Goal: Communication & Community: Share content

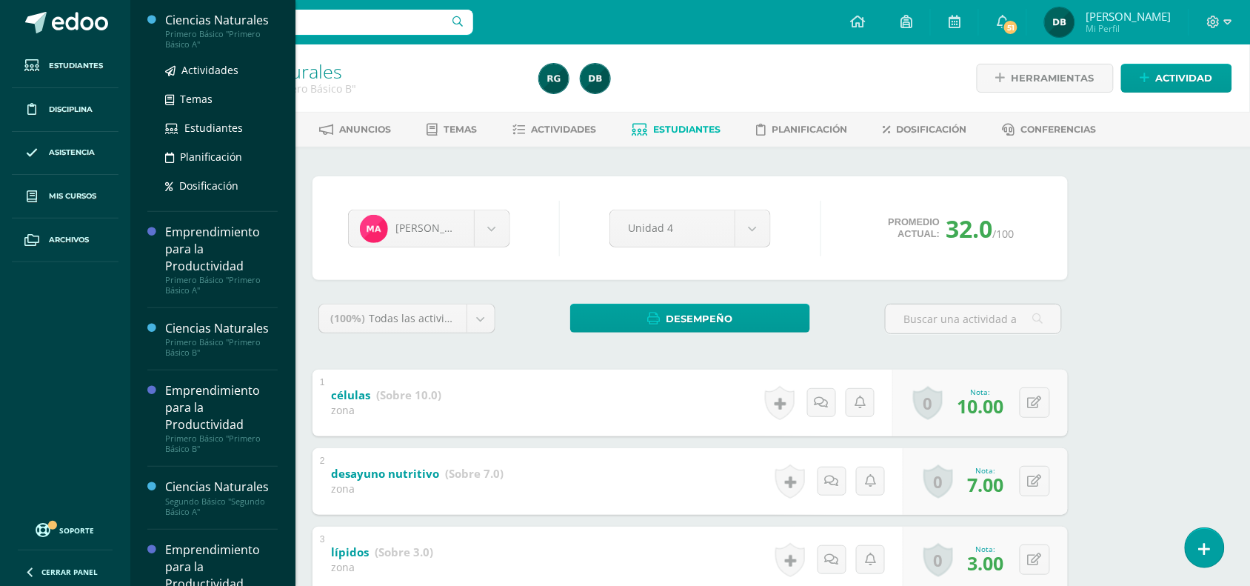
click at [234, 22] on div "Ciencias Naturales" at bounding box center [221, 20] width 113 height 17
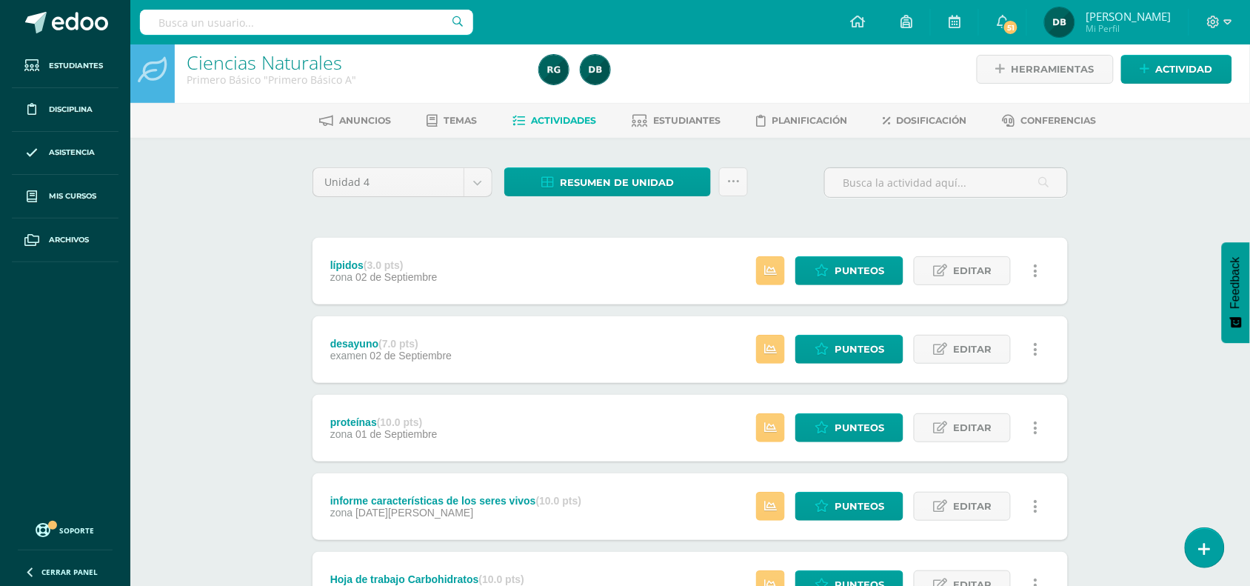
scroll to position [12, 0]
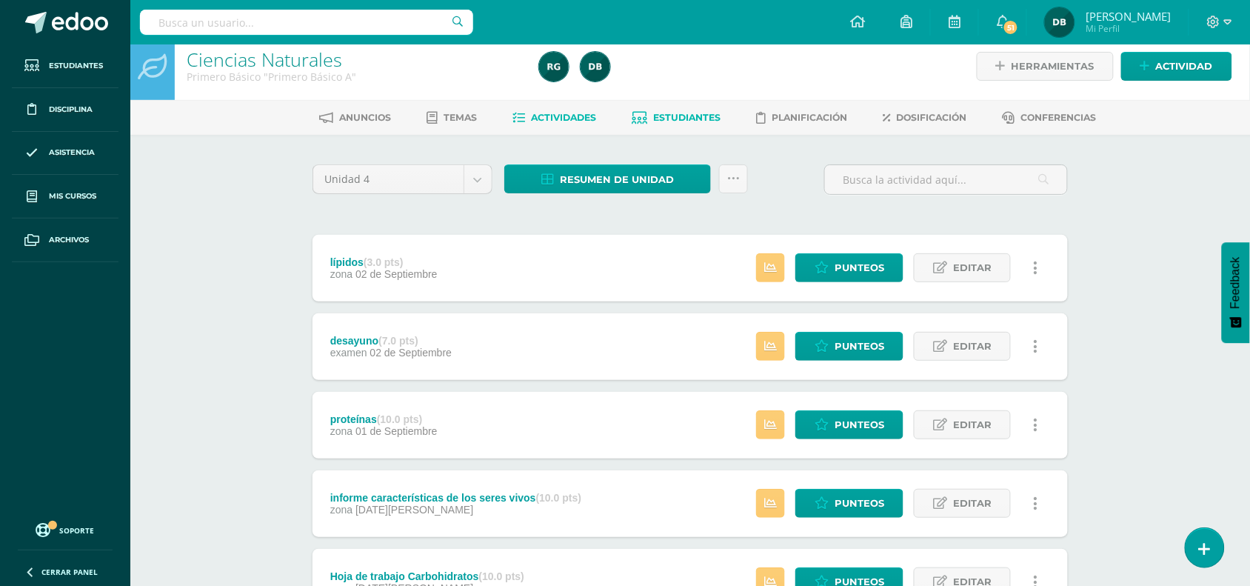
click at [690, 115] on span "Estudiantes" at bounding box center [687, 117] width 67 height 11
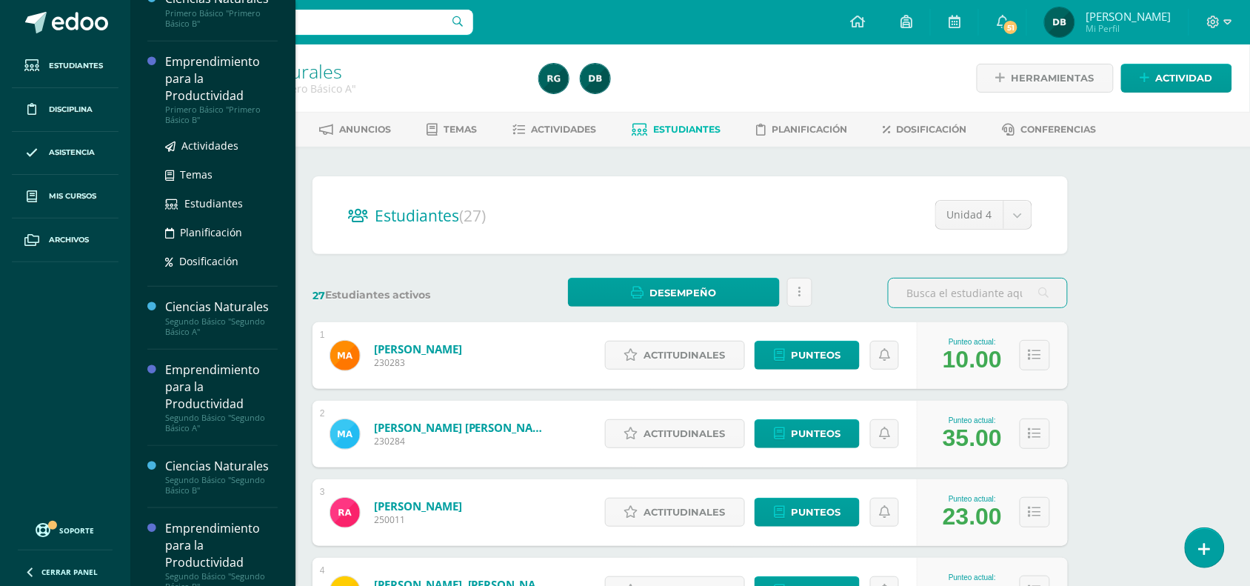
scroll to position [181, 0]
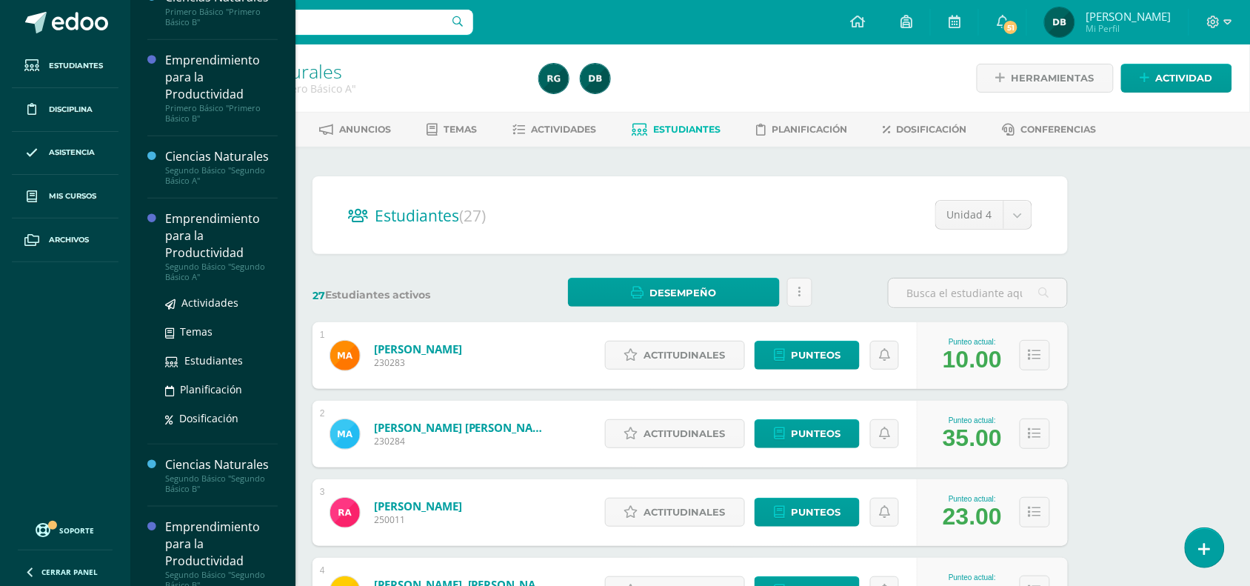
click at [200, 243] on div "Emprendimiento para la Productividad" at bounding box center [221, 235] width 113 height 51
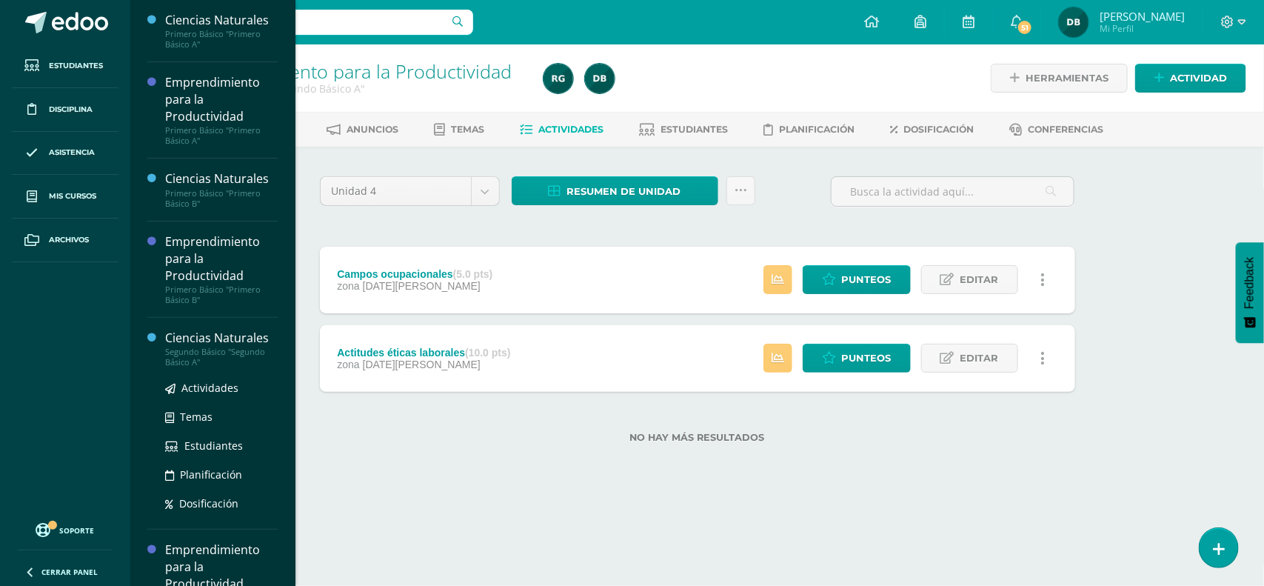
click at [216, 350] on div "Segundo Básico "Segundo Básico A"" at bounding box center [221, 357] width 113 height 21
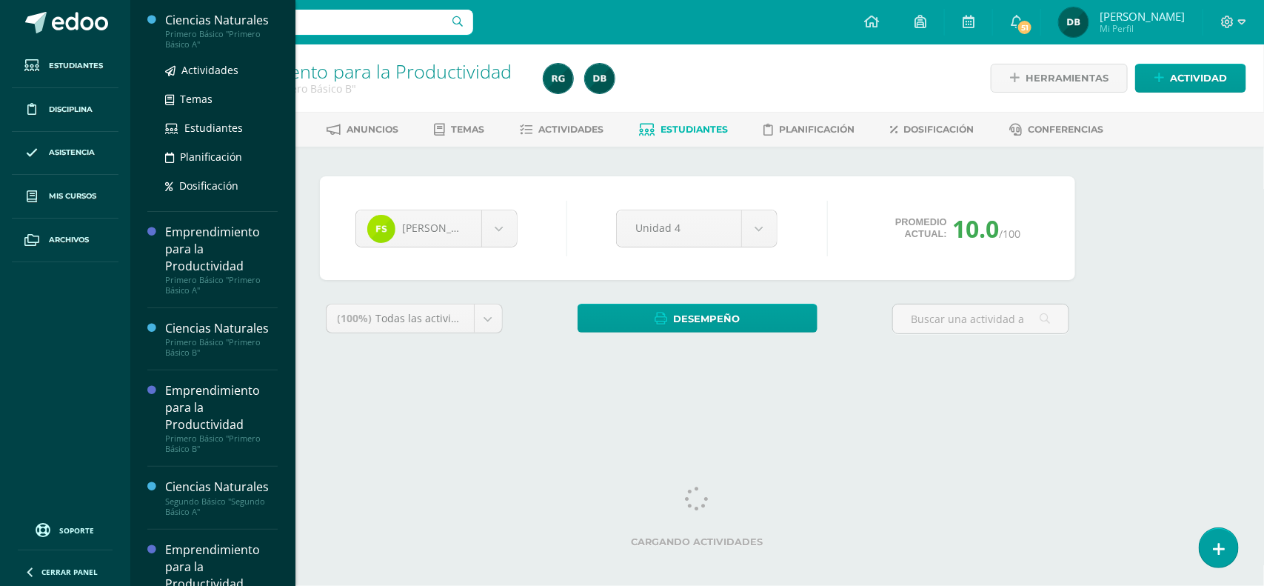
click at [190, 21] on div "Ciencias Naturales" at bounding box center [221, 20] width 113 height 17
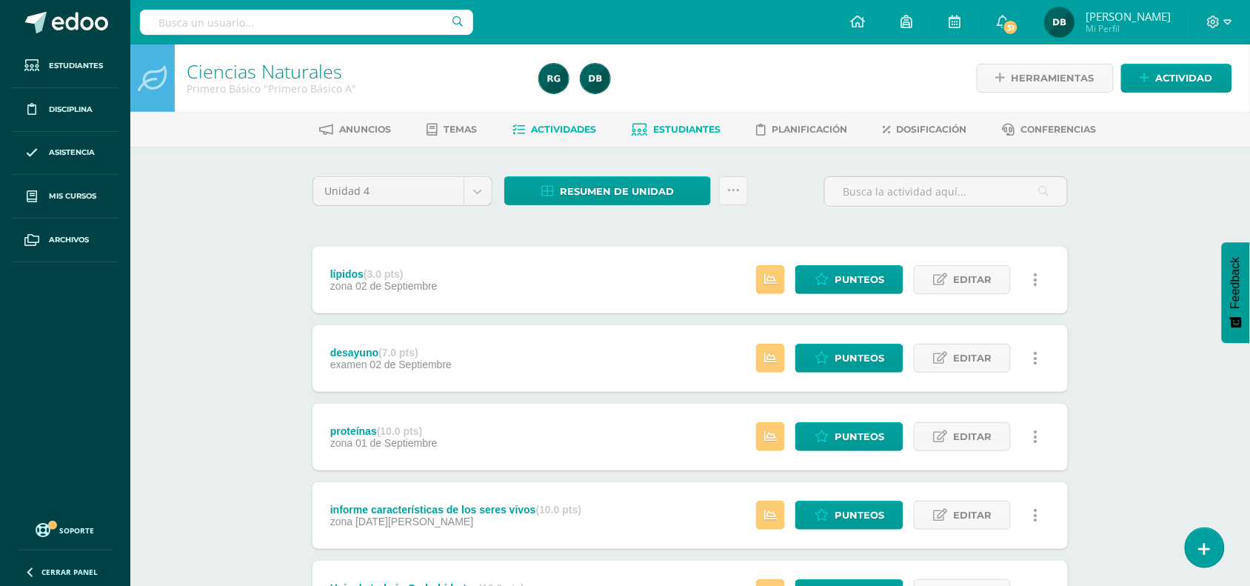
click at [689, 124] on span "Estudiantes" at bounding box center [687, 129] width 67 height 11
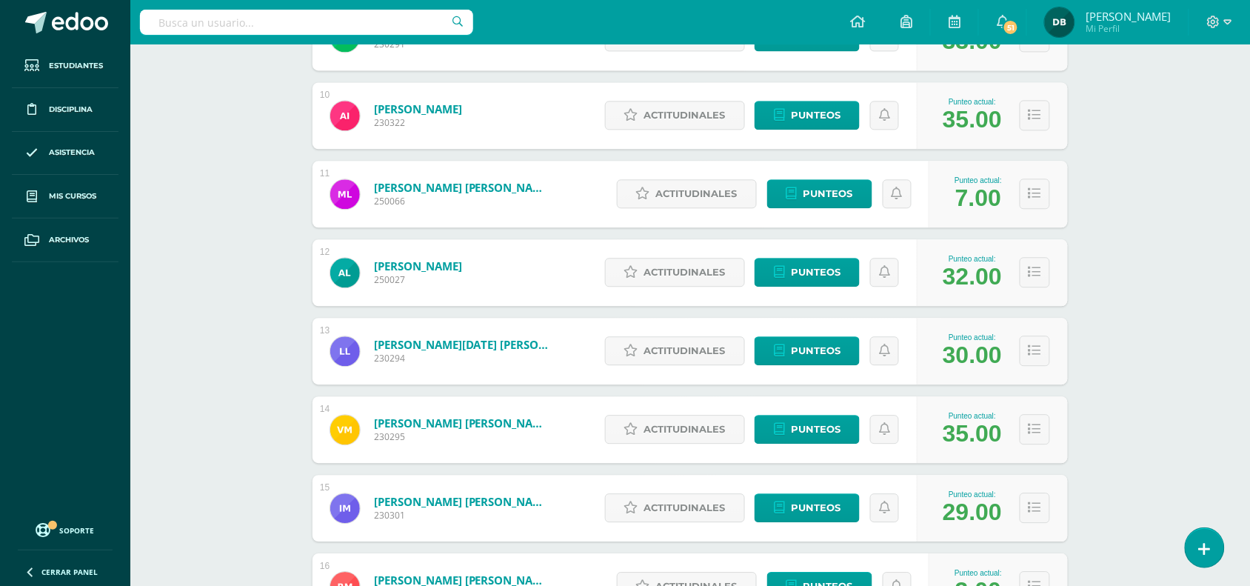
scroll to position [1097, 0]
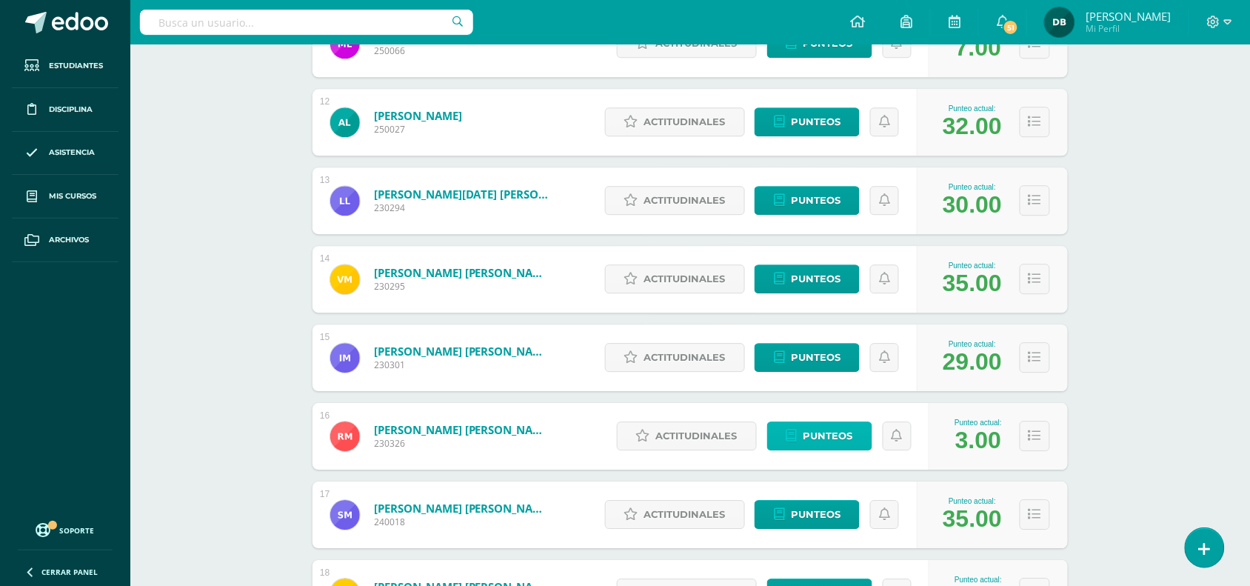
click at [827, 441] on span "Punteos" at bounding box center [829, 435] width 50 height 27
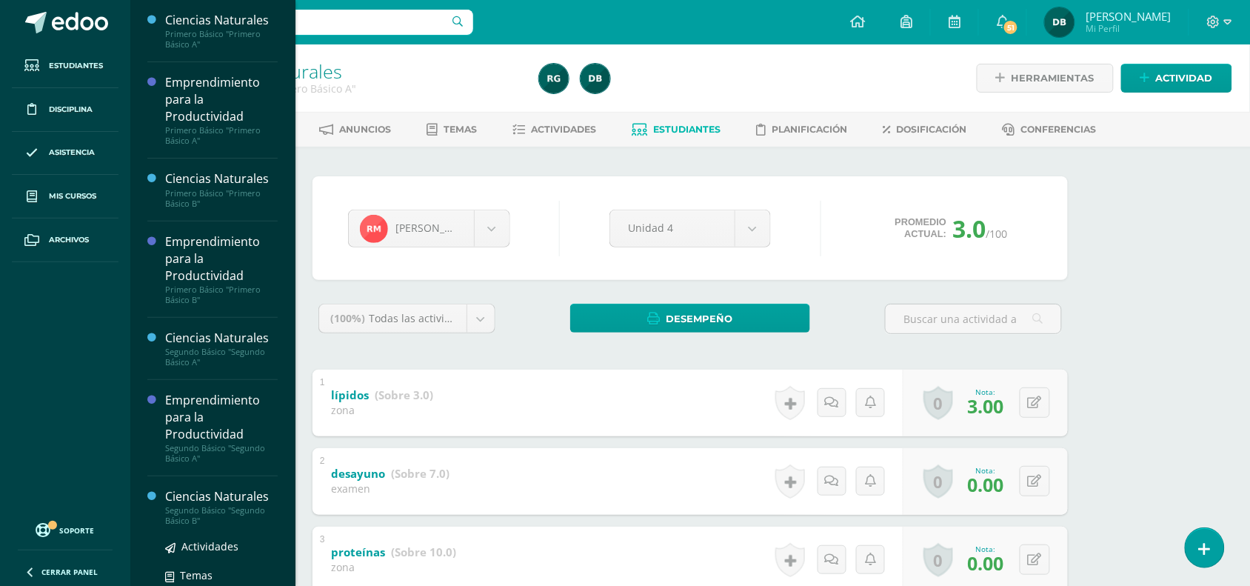
click at [189, 511] on div "Segundo Básico "Segundo Básico B"" at bounding box center [221, 515] width 113 height 21
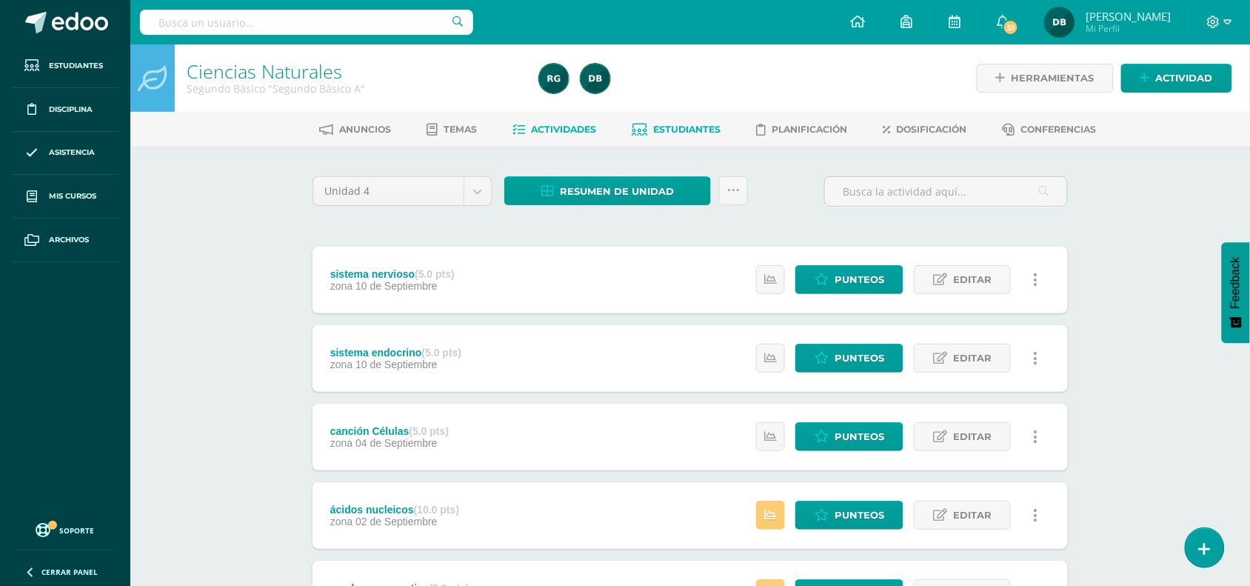
click at [706, 127] on span "Estudiantes" at bounding box center [687, 129] width 67 height 11
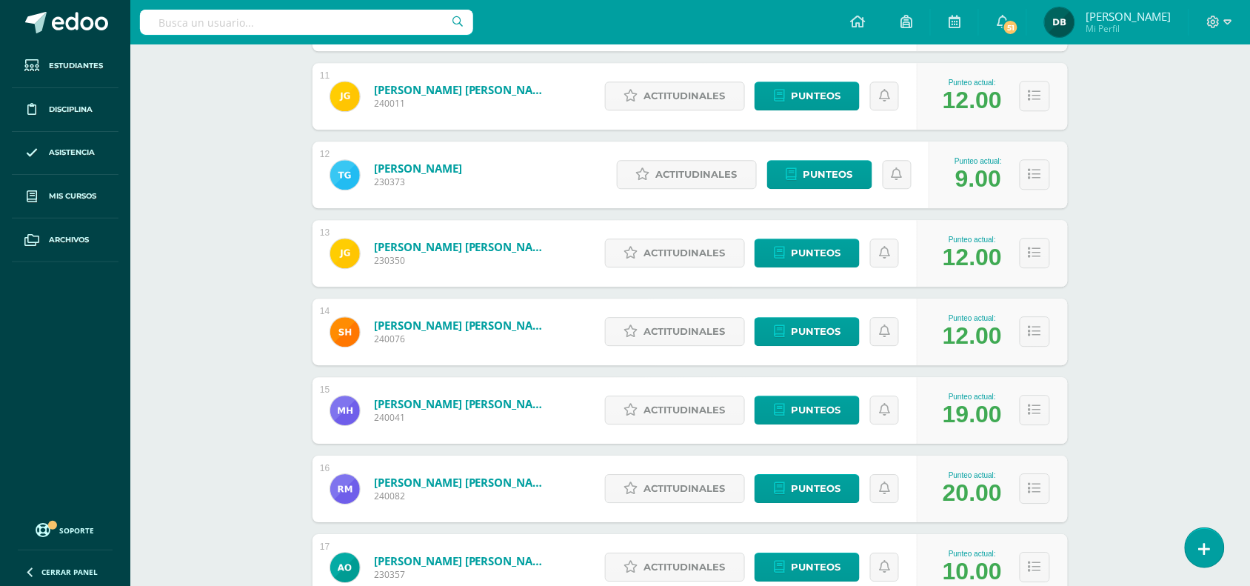
scroll to position [1050, 0]
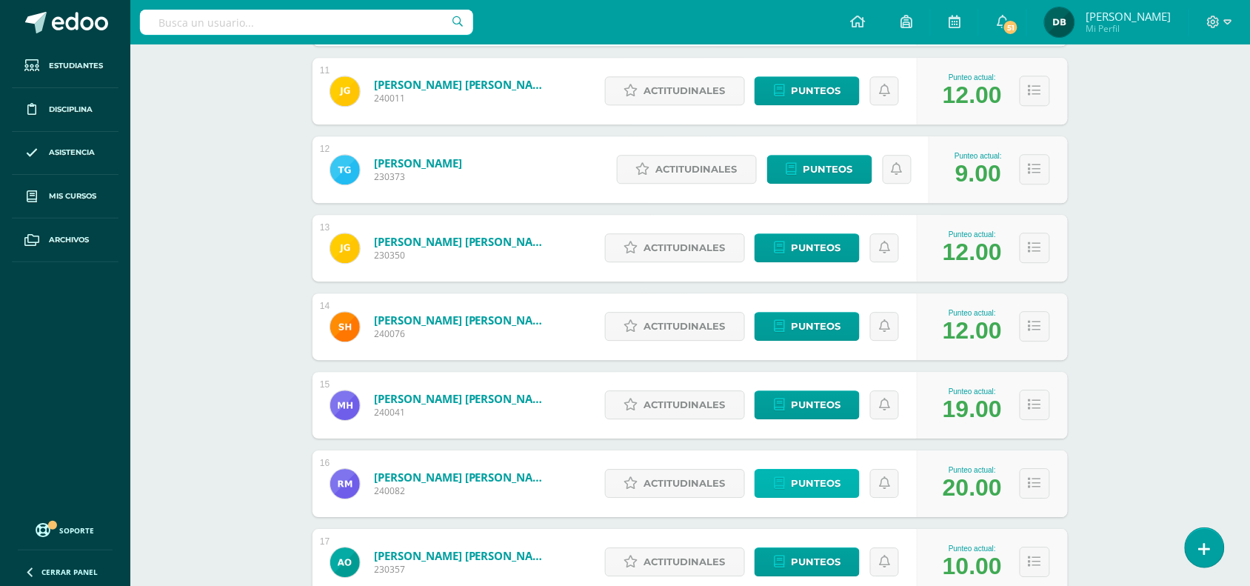
click at [799, 482] on span "Punteos" at bounding box center [816, 483] width 50 height 27
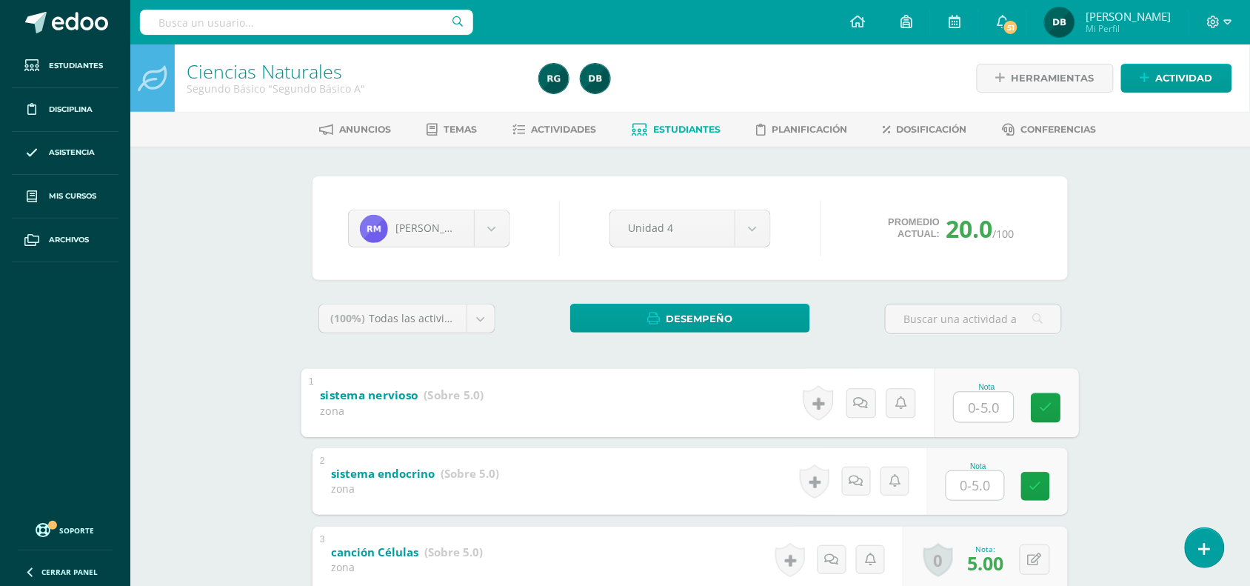
click at [973, 393] on input "text" at bounding box center [984, 407] width 59 height 30
type input "5"
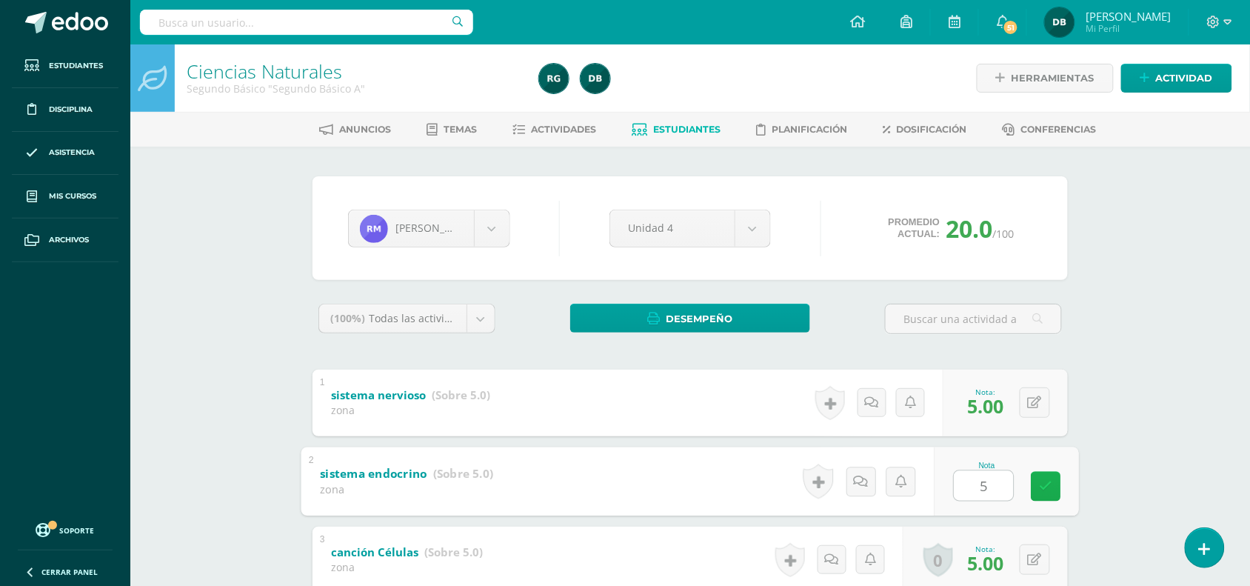
click at [1044, 473] on link at bounding box center [1047, 486] width 30 height 30
type input "5"
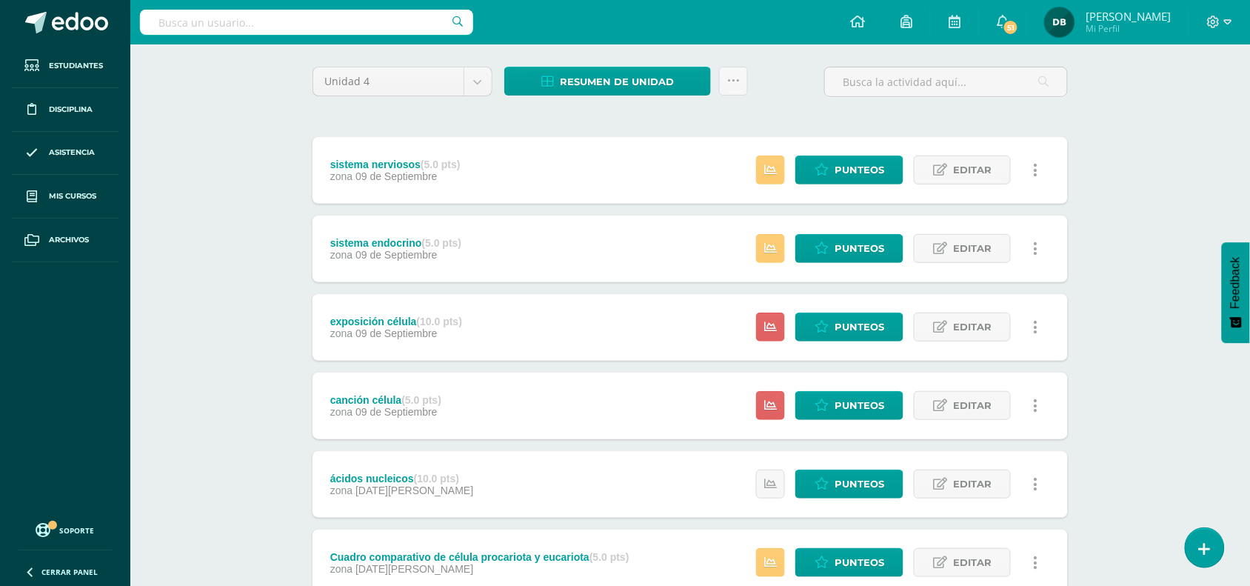
scroll to position [108, 0]
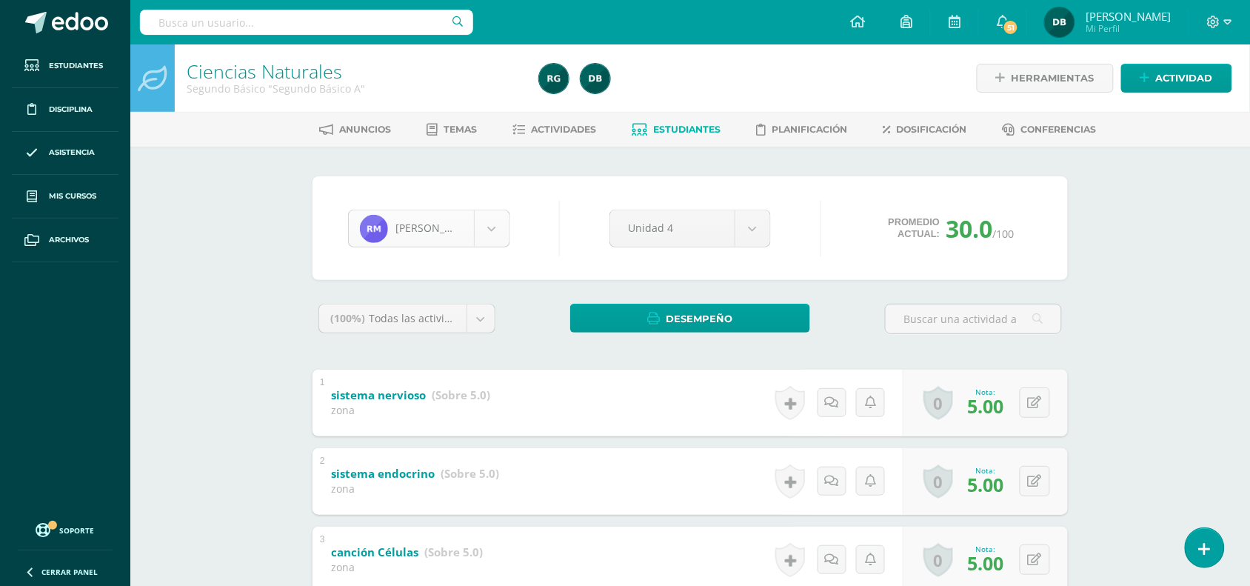
scroll to position [664, 0]
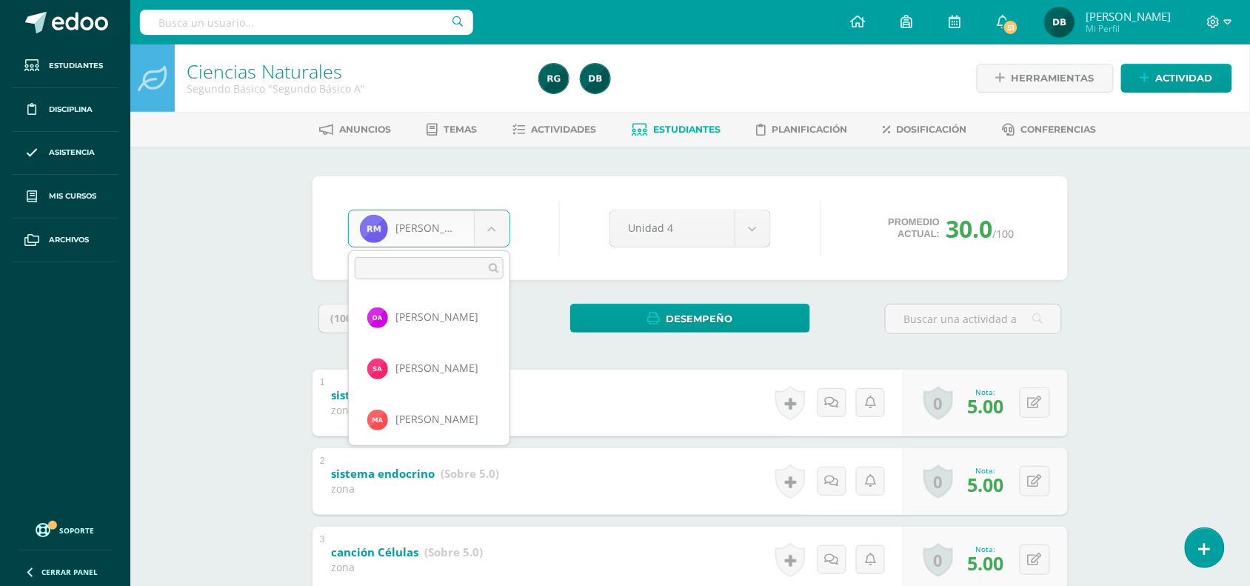
click at [498, 224] on body "Estudiantes Disciplina Asistencia Mis cursos Archivos Soporte Centro de ayuda Ú…" at bounding box center [625, 424] width 1250 height 849
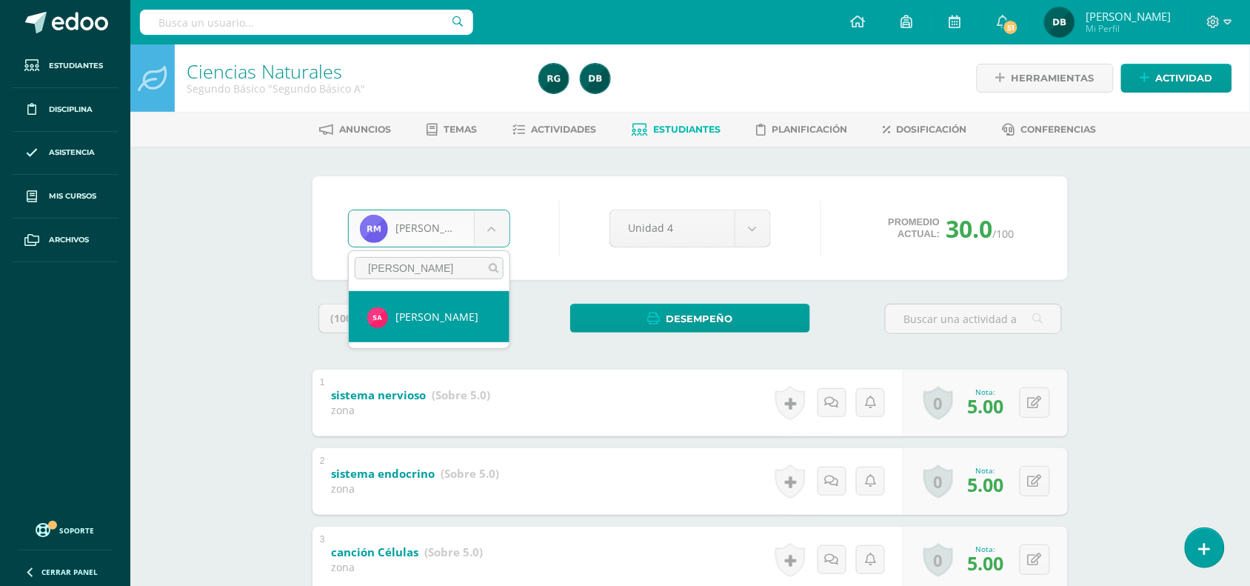
type input "santi"
select select "224"
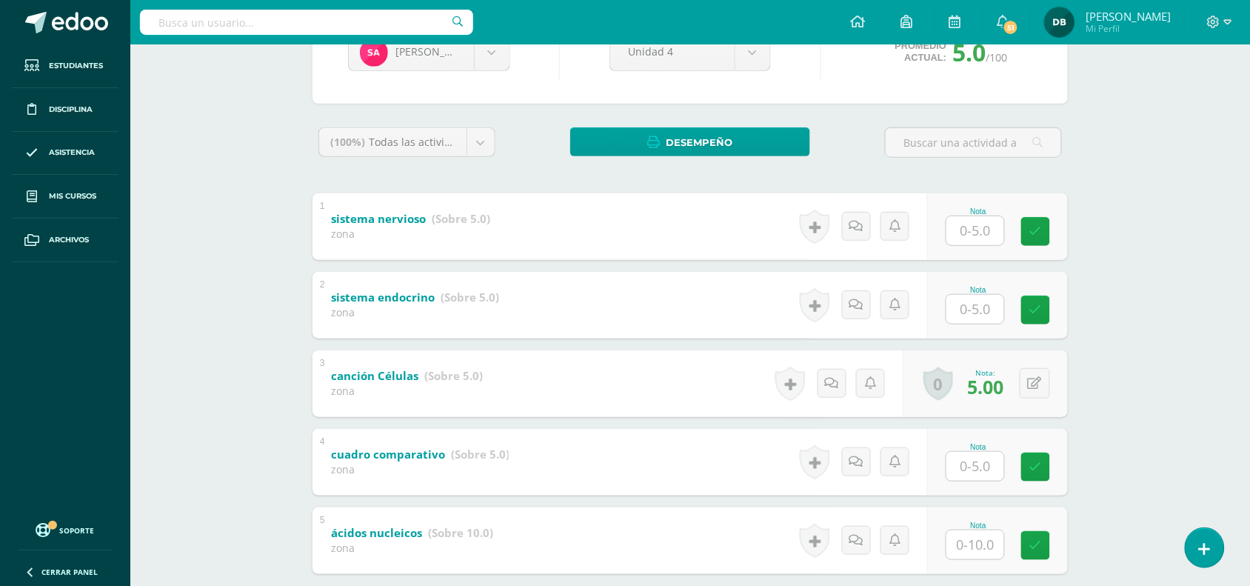
scroll to position [178, 0]
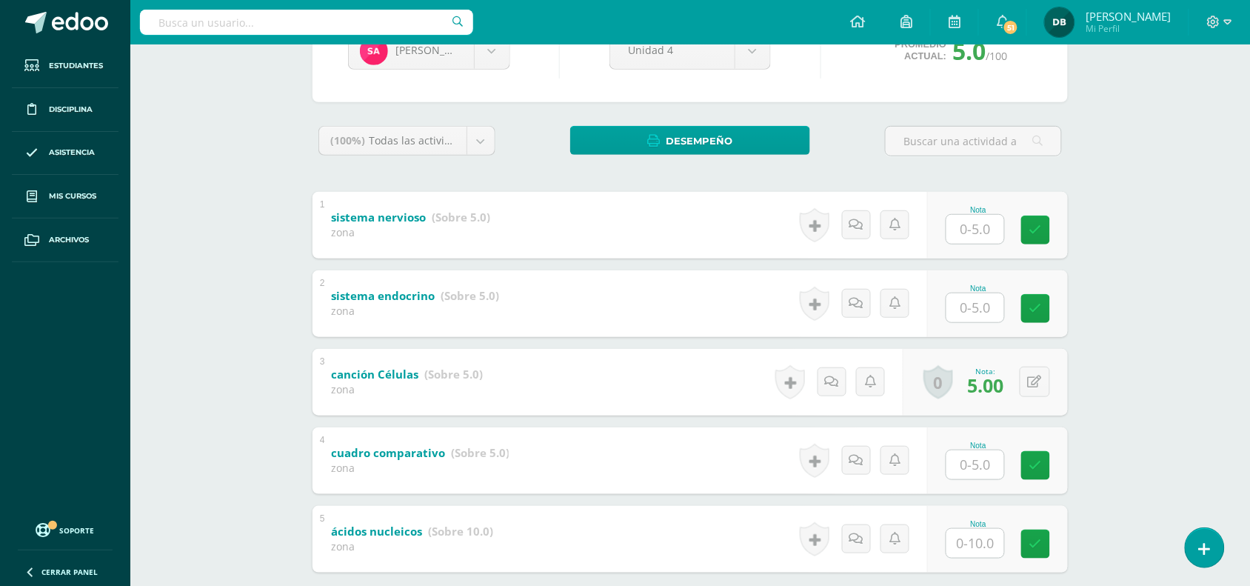
click at [981, 223] on input "text" at bounding box center [976, 229] width 58 height 29
type input "5"
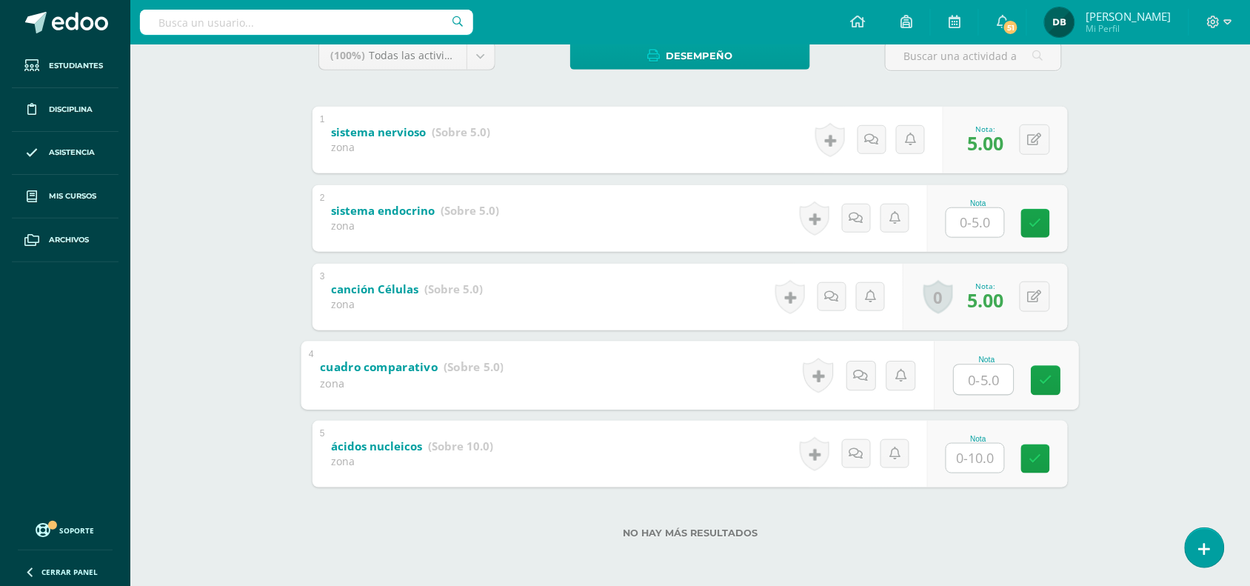
click at [981, 372] on input "text" at bounding box center [984, 379] width 59 height 30
type input "5"
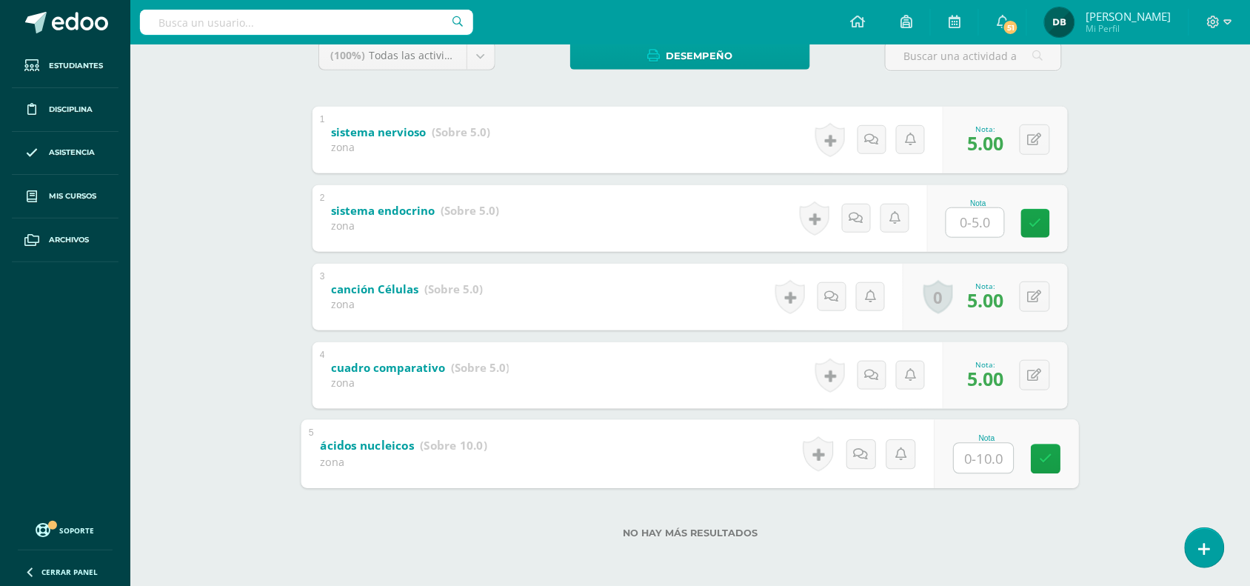
scroll to position [0, 0]
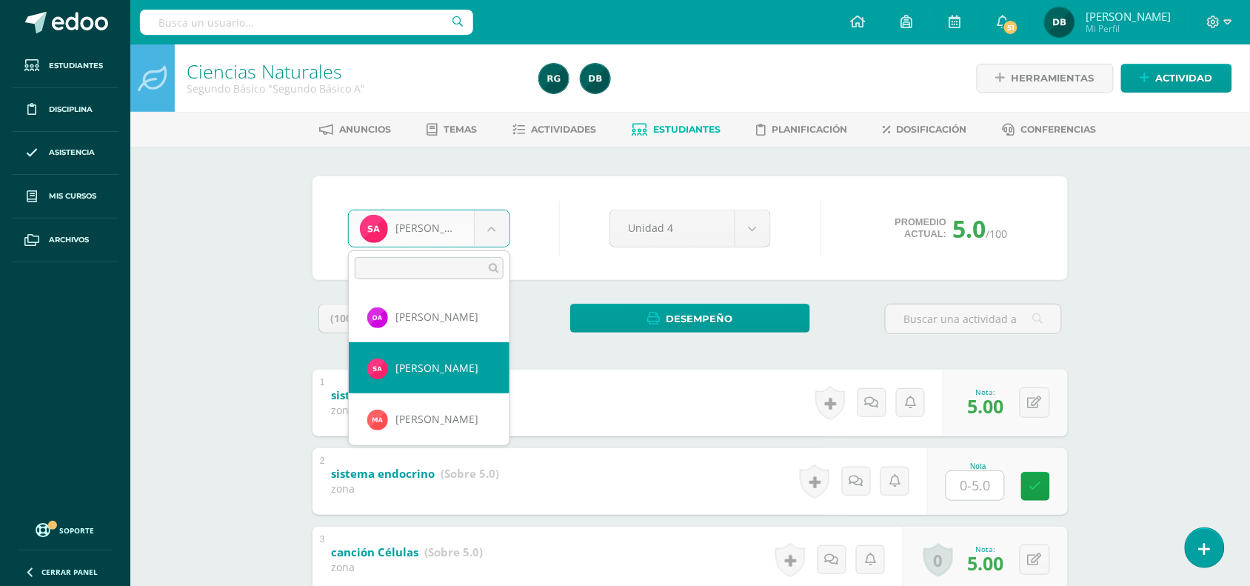
click at [493, 221] on body "Estudiantes Disciplina Asistencia Mis cursos Archivos Soporte Centro de ayuda Ú…" at bounding box center [625, 424] width 1250 height 849
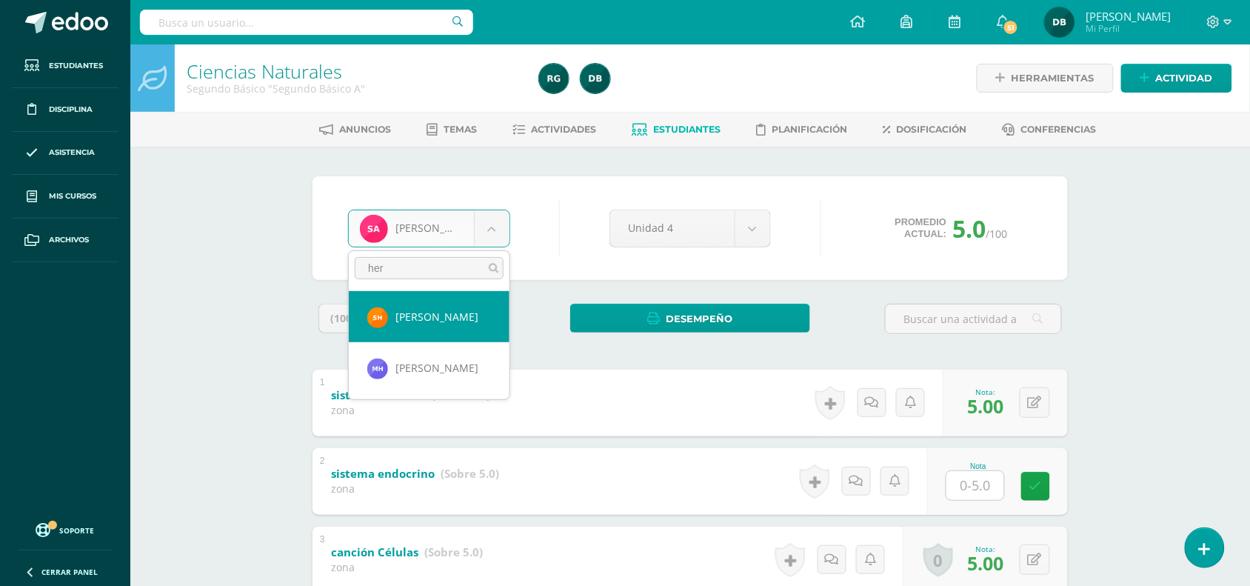
type input "her"
select select "1175"
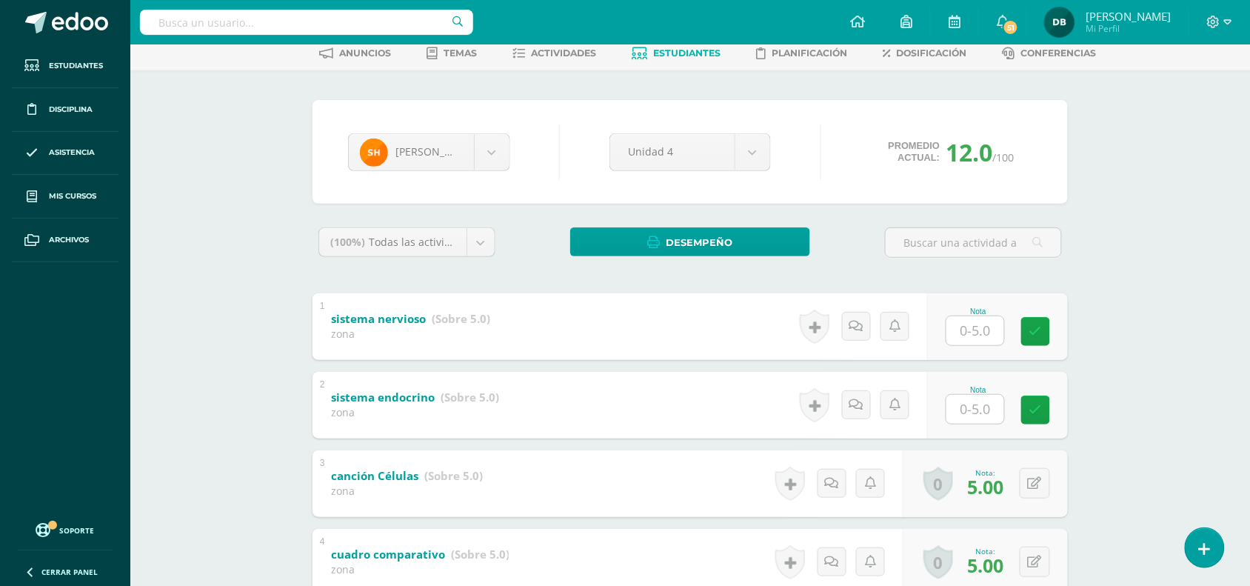
scroll to position [78, 0]
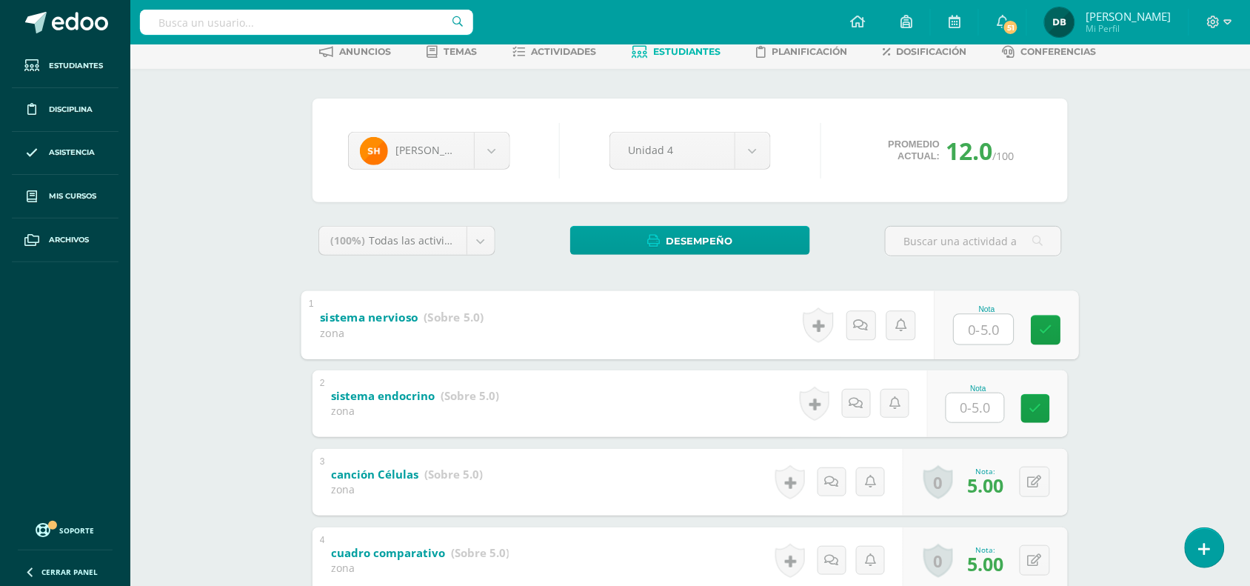
click at [961, 324] on input "text" at bounding box center [984, 329] width 59 height 30
type input "5"
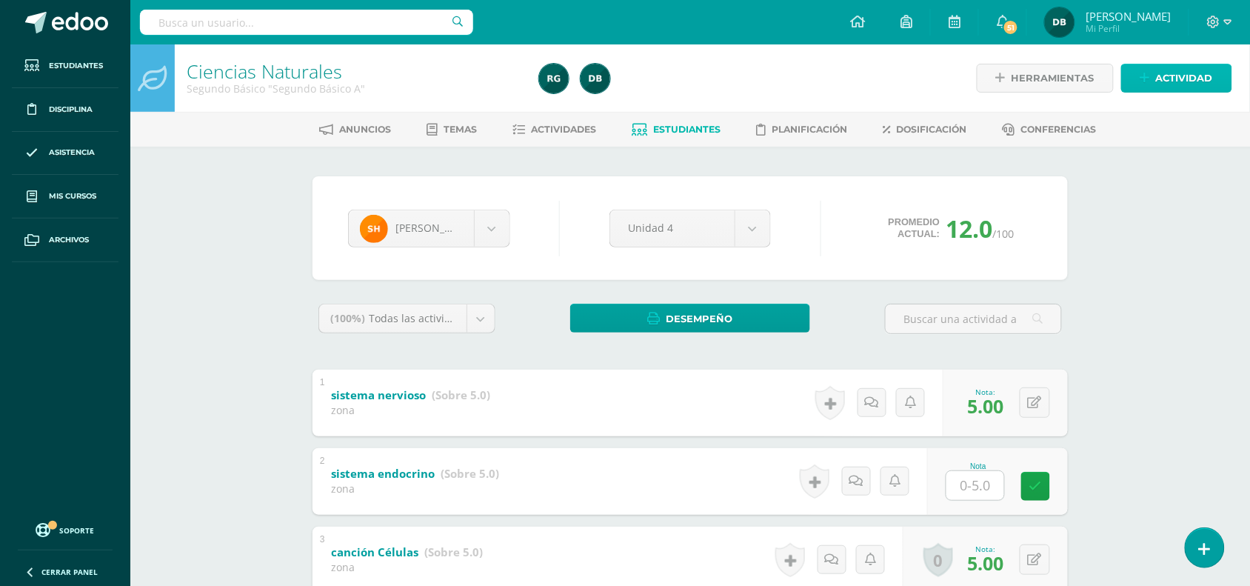
click at [1181, 81] on span "Actividad" at bounding box center [1184, 77] width 57 height 27
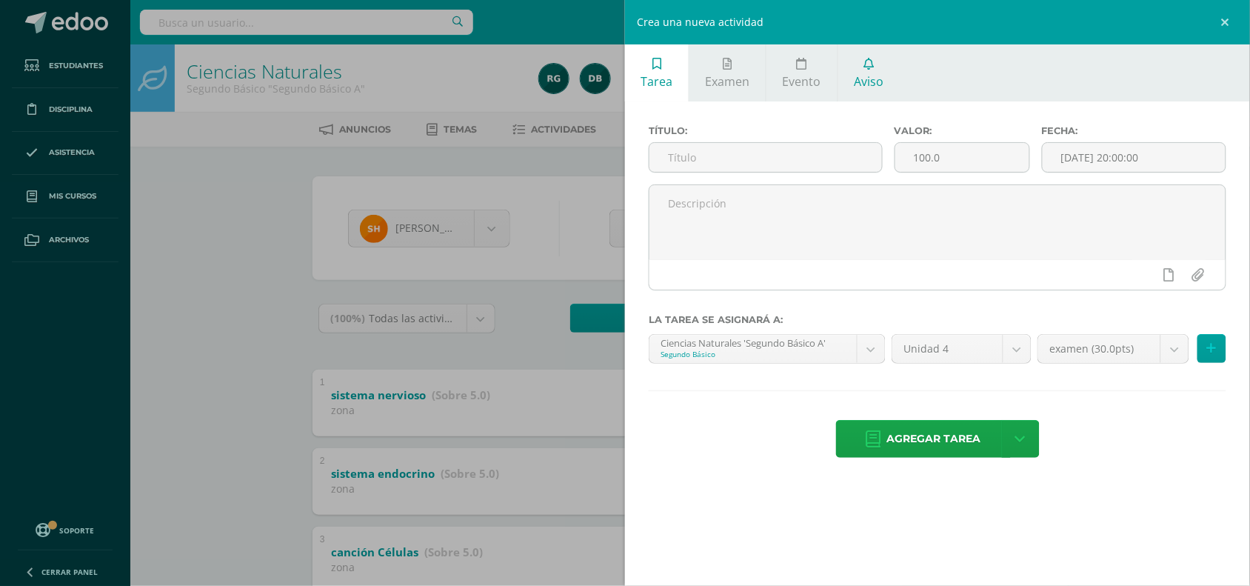
click at [872, 79] on span "Aviso" at bounding box center [869, 81] width 30 height 16
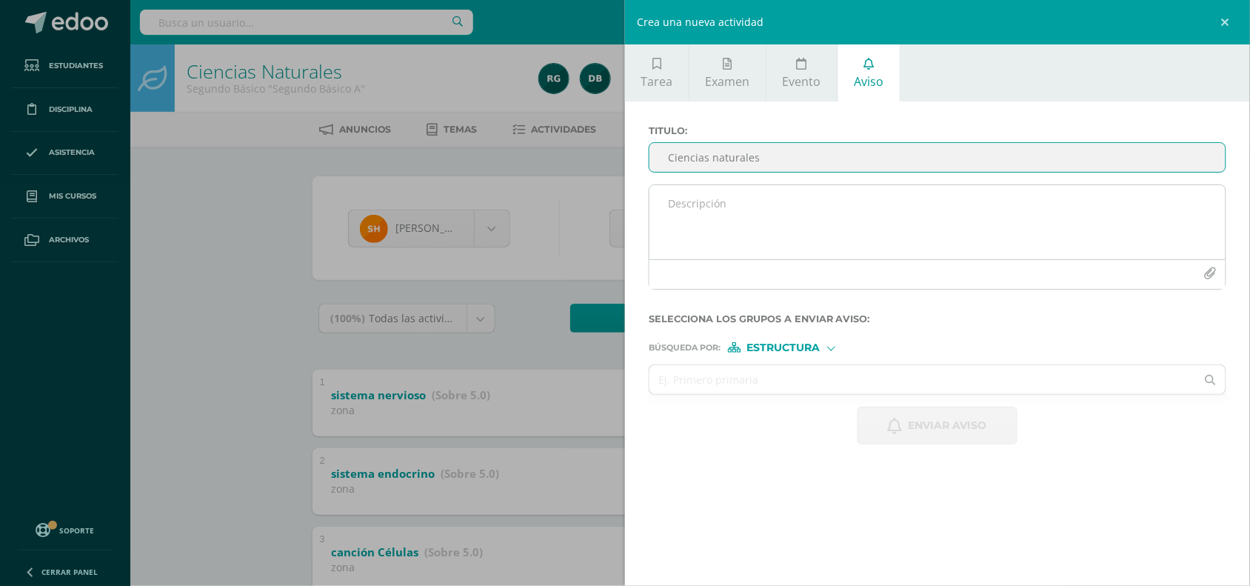
type input "Ciencias naturales"
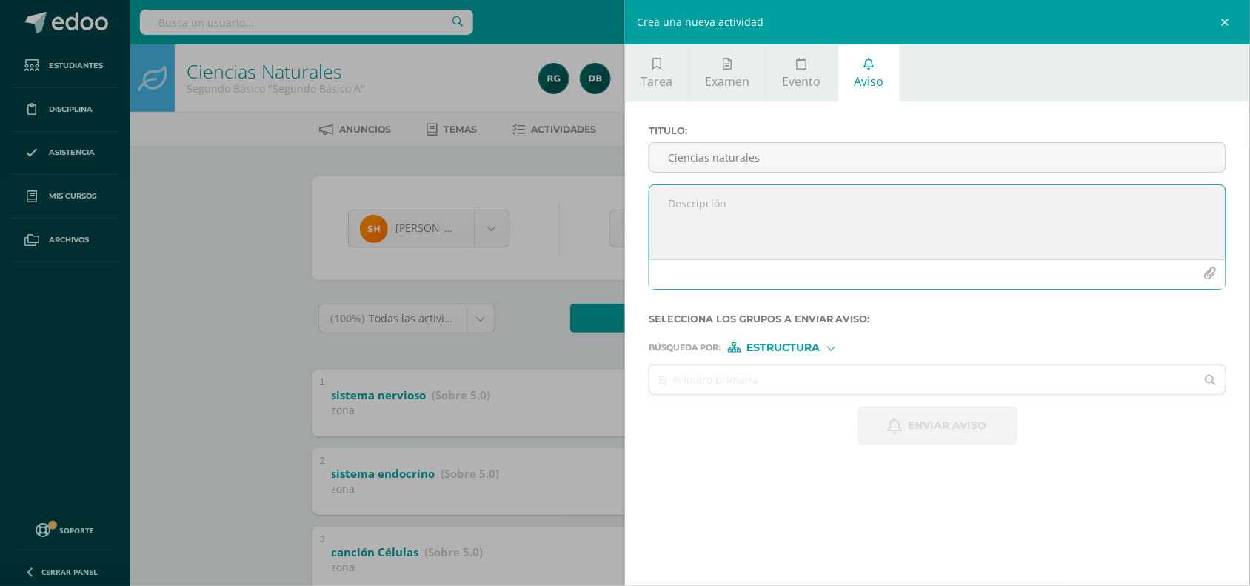
click at [782, 204] on textarea at bounding box center [938, 222] width 576 height 74
type textarea "Buenas tardes Las imágenes de ovogénesis y espermatogénesis traerlas para el dí…"
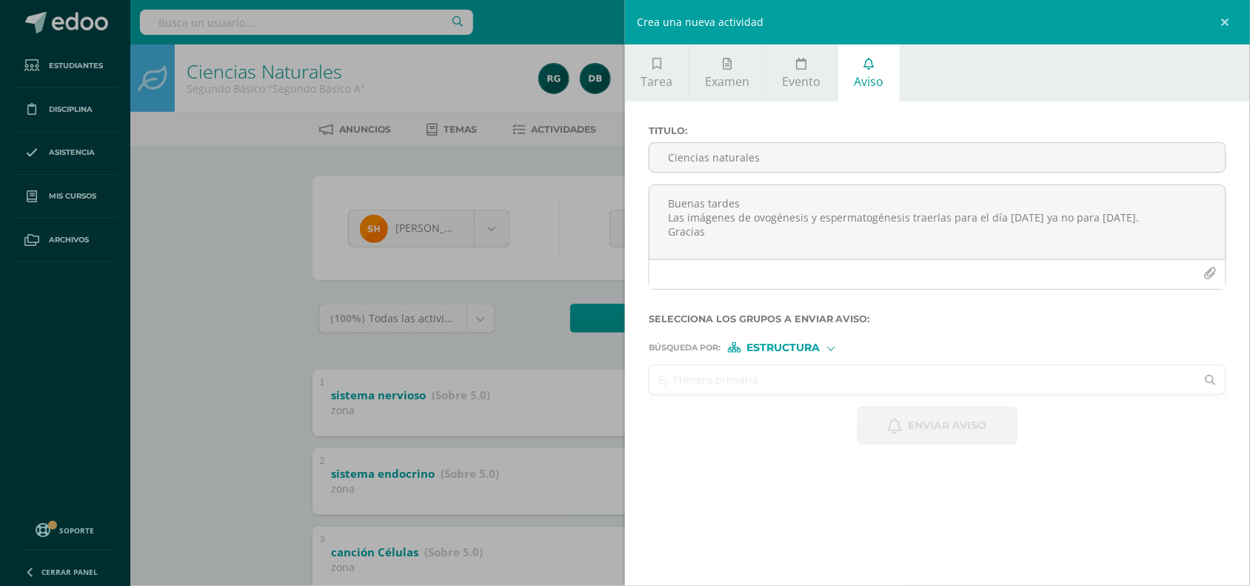
click at [732, 379] on input "text" at bounding box center [923, 379] width 547 height 29
type input "t"
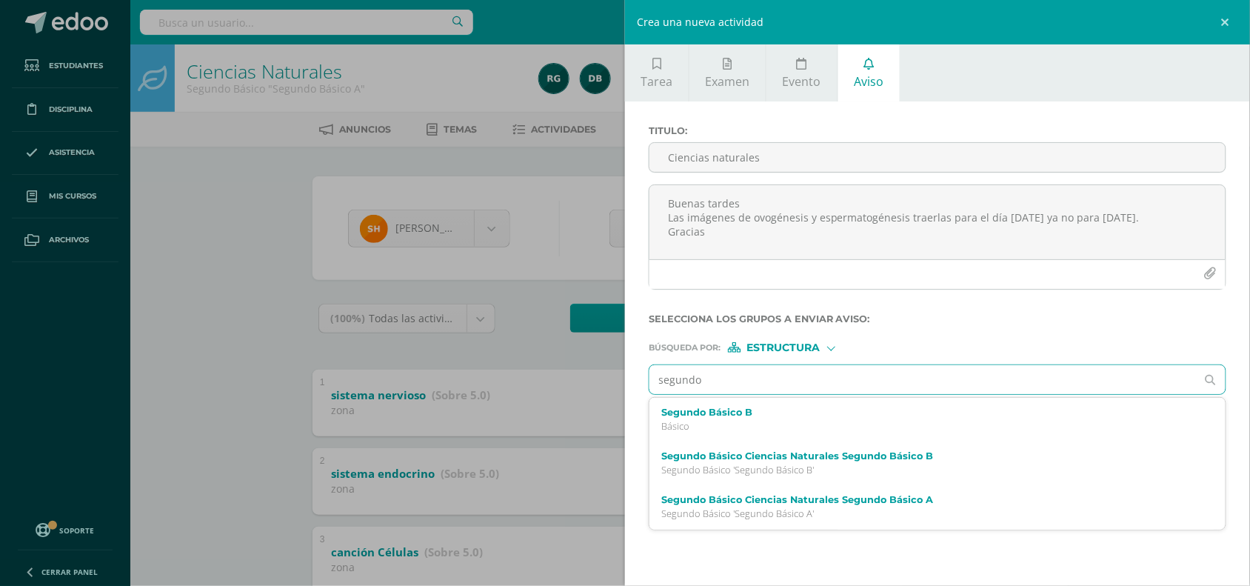
type input "segundo a"
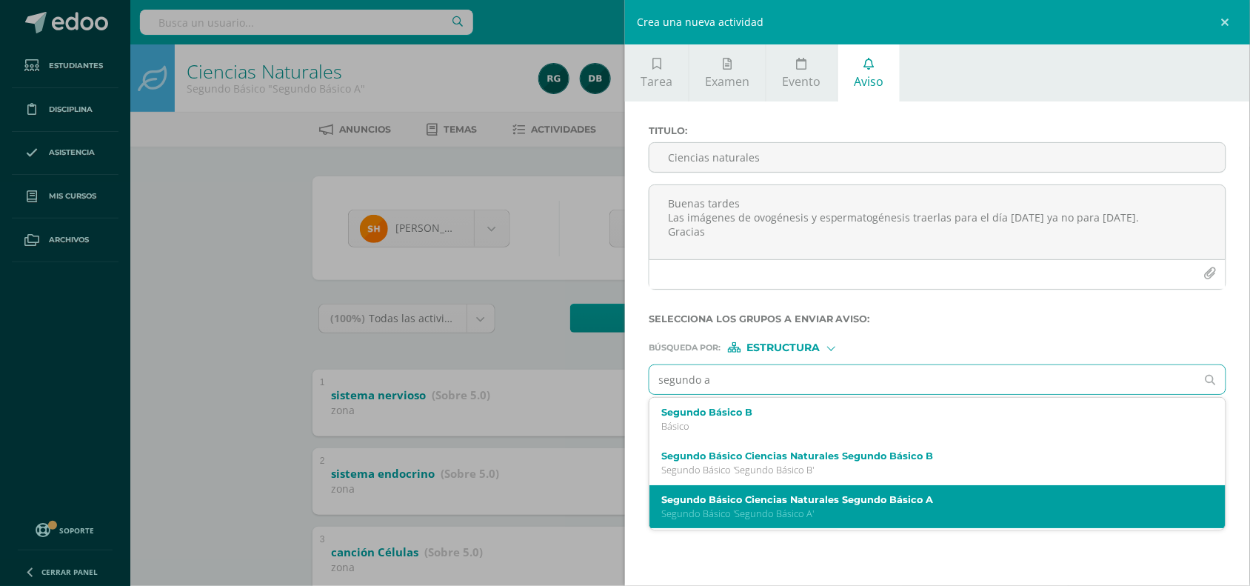
click at [757, 501] on label "Segundo Básico Ciencias Naturales Segundo Básico A" at bounding box center [925, 499] width 528 height 11
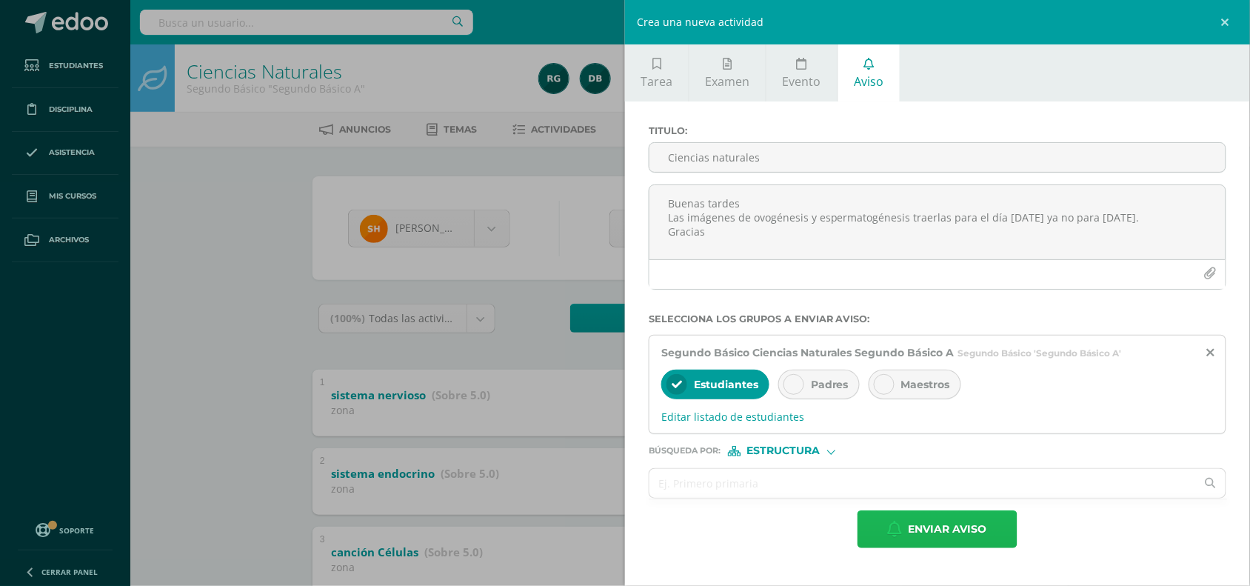
click at [923, 532] on span "Enviar aviso" at bounding box center [948, 529] width 79 height 36
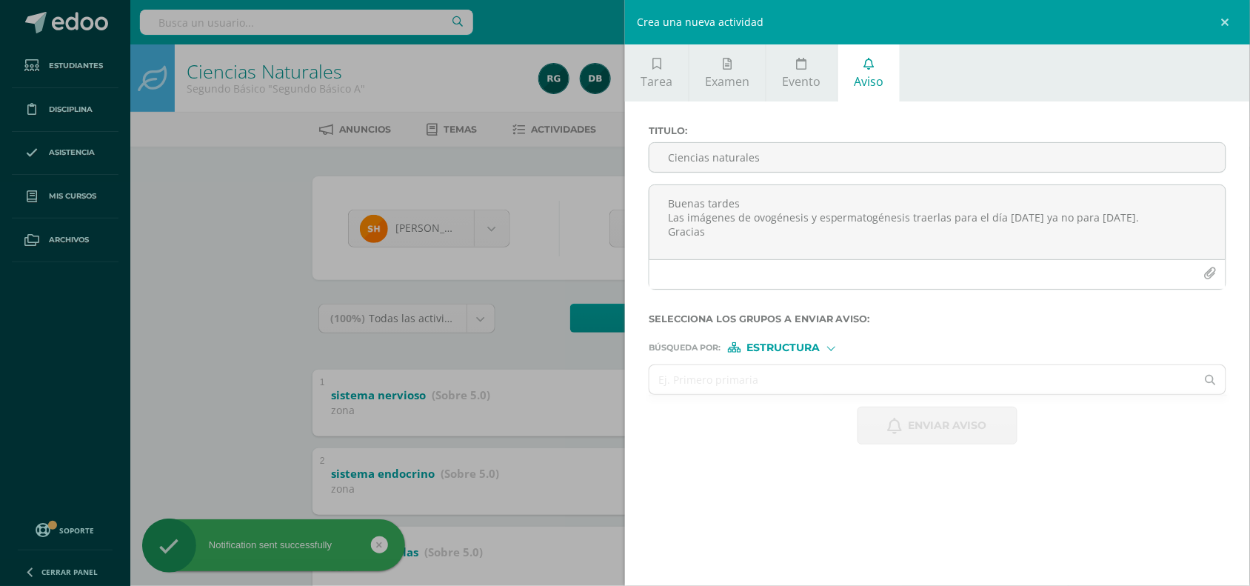
click at [189, 167] on div "Crea una nueva actividad Tarea Examen Evento Aviso Título: Valor: 100.0 Fecha: …" at bounding box center [625, 293] width 1250 height 586
